Goal: Task Accomplishment & Management: Manage account settings

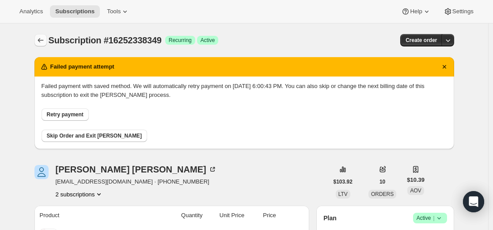
click at [44, 40] on icon "Subscriptions" at bounding box center [40, 40] width 9 height 9
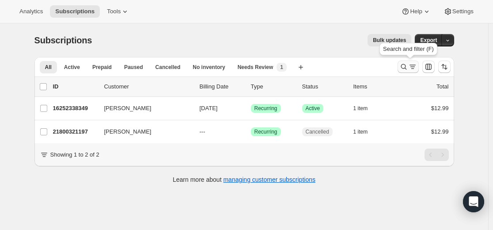
click at [414, 68] on icon "Search and filter results" at bounding box center [412, 66] width 9 height 9
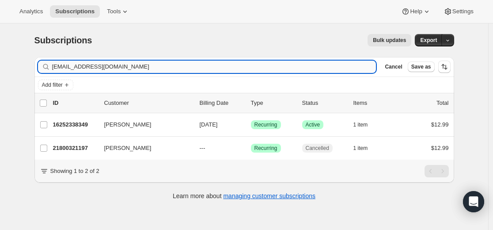
click at [274, 66] on input "[EMAIL_ADDRESS][DOMAIN_NAME]" at bounding box center [214, 66] width 324 height 12
click at [274, 65] on input "[EMAIL_ADDRESS][DOMAIN_NAME]" at bounding box center [214, 66] width 324 height 12
type input "[EMAIL_ADDRESS][DOMAIN_NAME]"
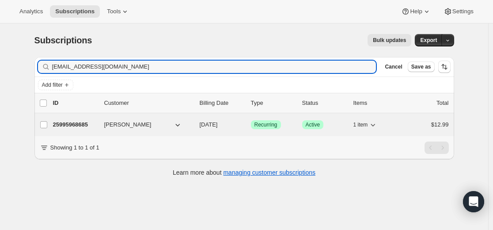
click at [75, 124] on p "25995968685" at bounding box center [75, 124] width 44 height 9
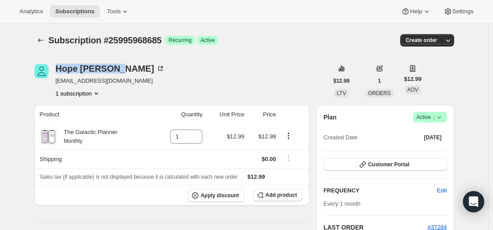
drag, startPoint x: 59, startPoint y: 61, endPoint x: 131, endPoint y: 83, distance: 75.3
copy div "[PERSON_NAME]"
drag, startPoint x: 234, startPoint y: 232, endPoint x: 232, endPoint y: 236, distance: 4.9
click at [232, 229] on html "Analytics Subscriptions Tools Help Settings Skip to content Subscription #25995…" at bounding box center [246, 115] width 493 height 230
